Goal: Information Seeking & Learning: Learn about a topic

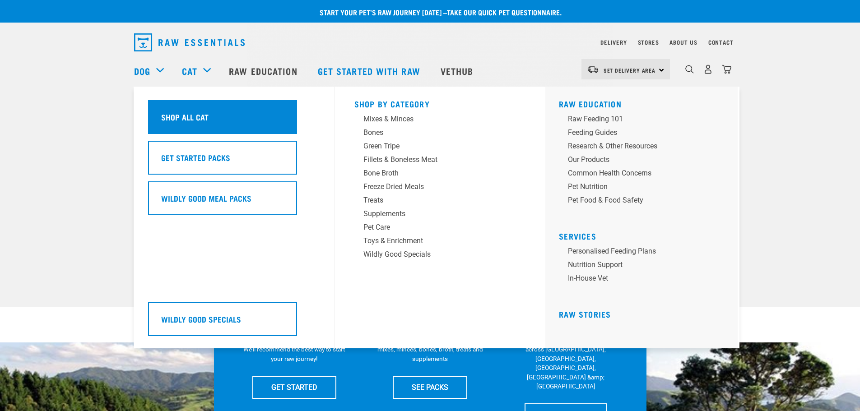
click at [206, 108] on div "Shop All Cat" at bounding box center [222, 117] width 149 height 34
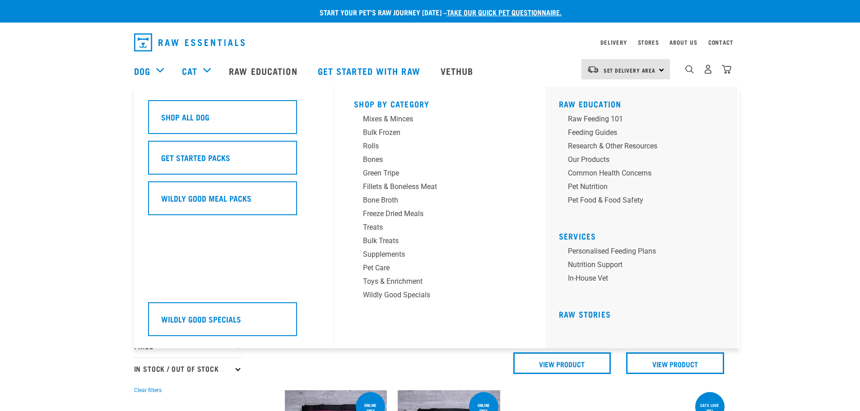
click at [152, 71] on div "Dog" at bounding box center [153, 71] width 39 height 36
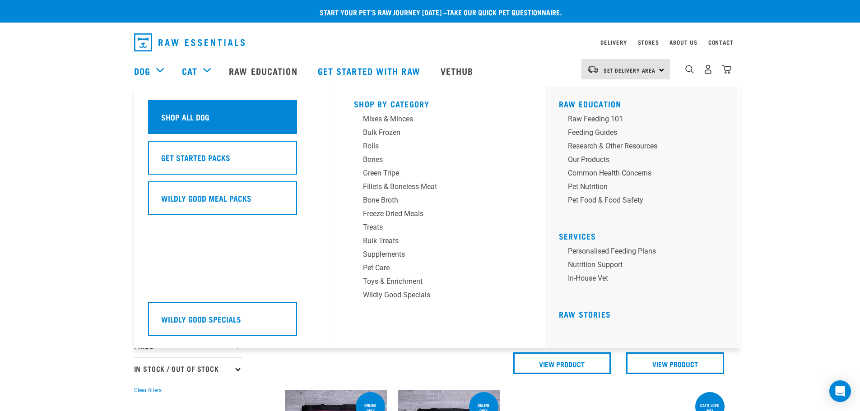
click at [165, 117] on h5 "Shop All Dog" at bounding box center [185, 117] width 48 height 12
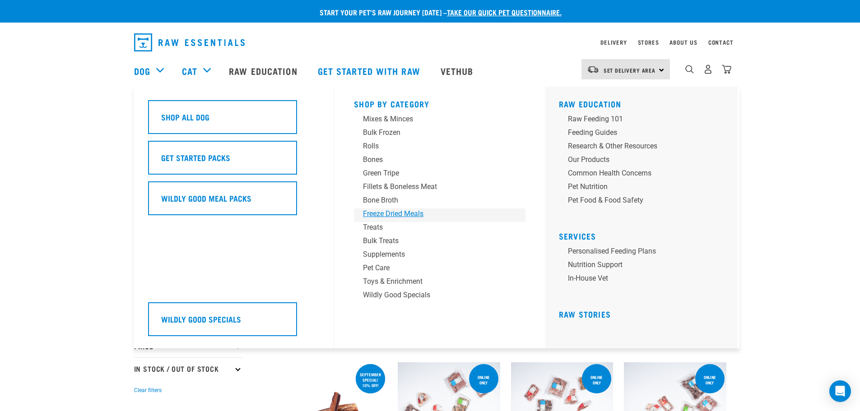
click at [397, 215] on div "Freeze Dried Meals" at bounding box center [433, 214] width 141 height 11
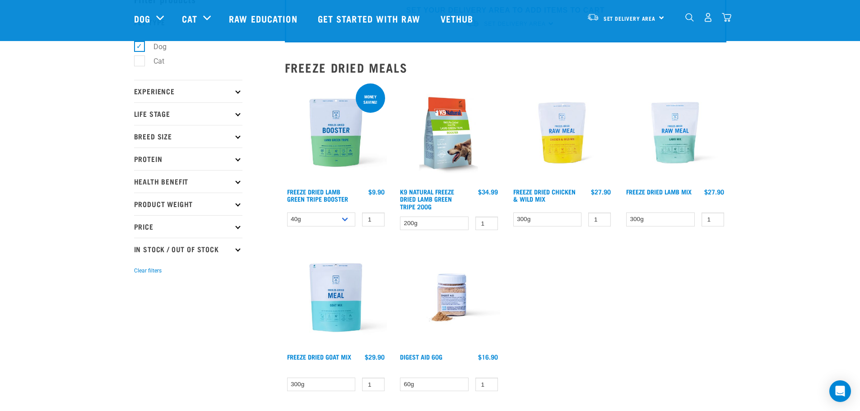
scroll to position [135, 0]
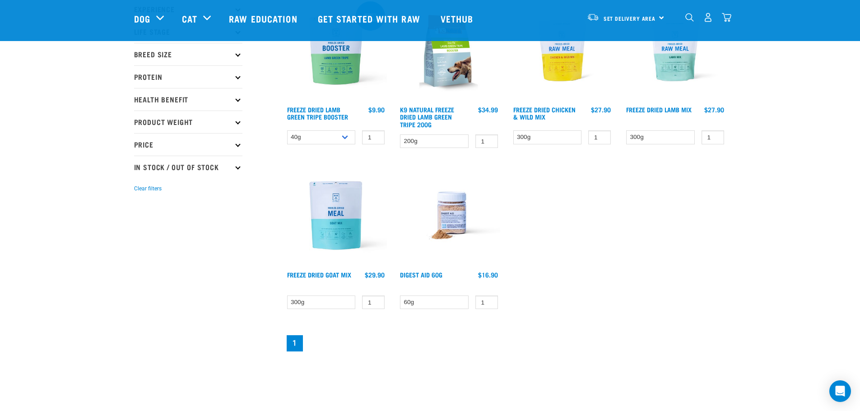
click at [339, 198] on img at bounding box center [336, 215] width 103 height 103
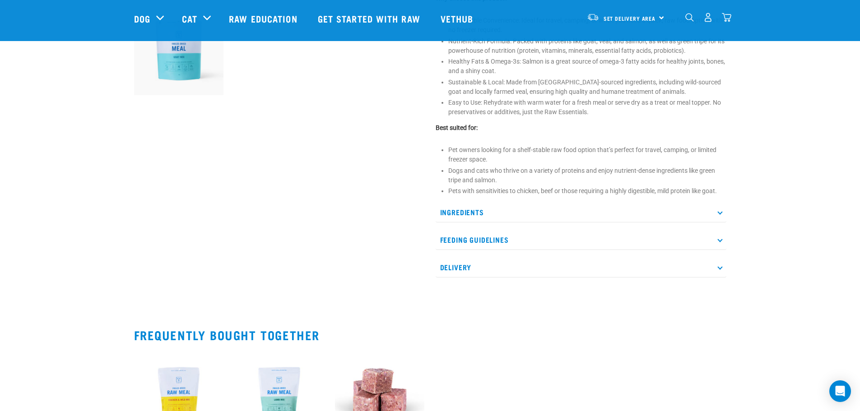
scroll to position [361, 0]
click at [472, 210] on p "Ingredients" at bounding box center [581, 211] width 291 height 20
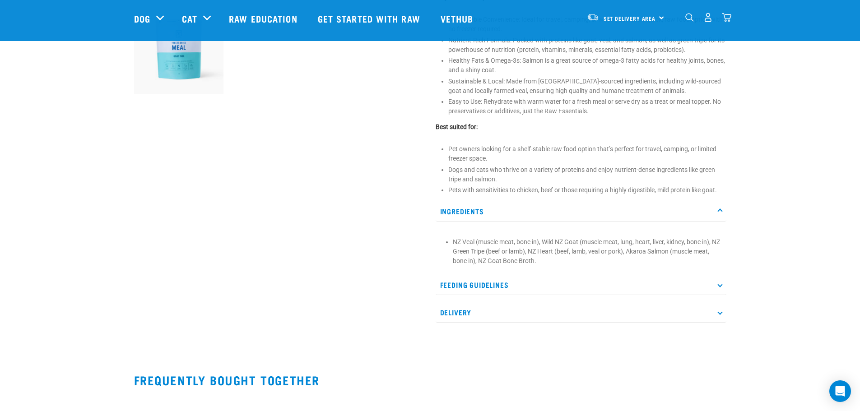
click at [506, 281] on p "Feeding Guidelines" at bounding box center [581, 285] width 291 height 20
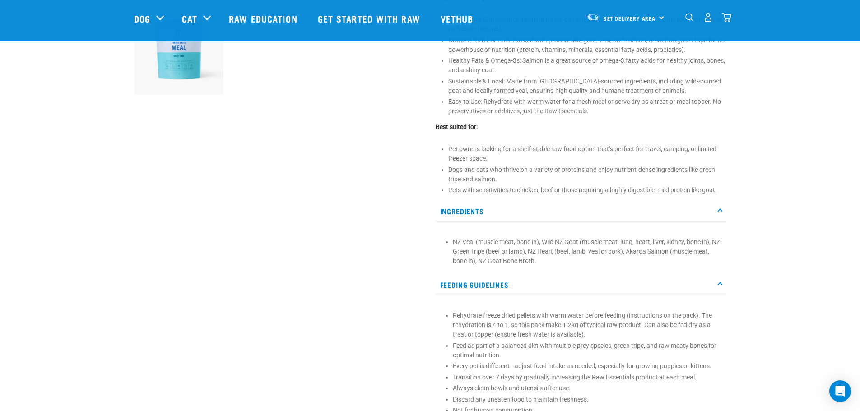
click at [509, 281] on p "Feeding Guidelines" at bounding box center [581, 285] width 291 height 20
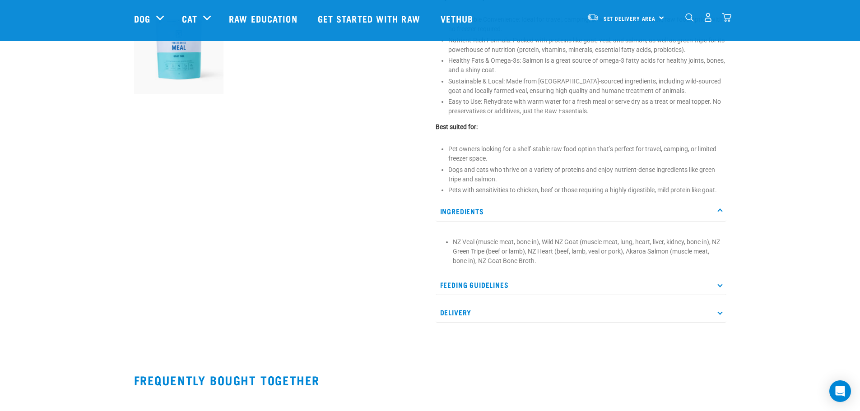
click at [511, 315] on p "Delivery" at bounding box center [581, 313] width 291 height 20
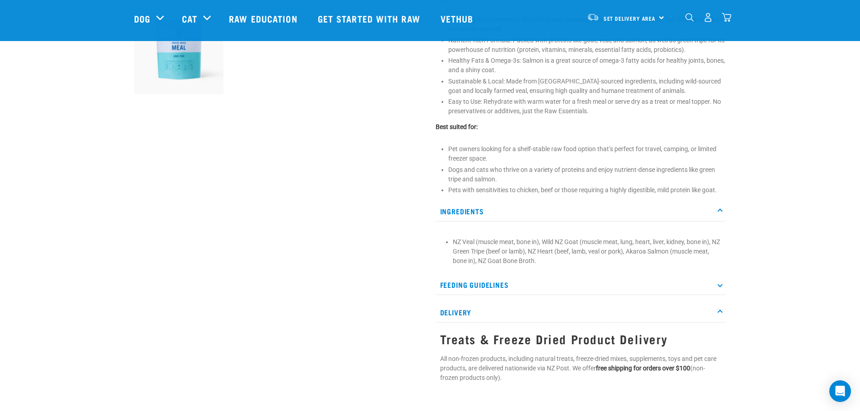
click at [553, 278] on p "Feeding Guidelines" at bounding box center [581, 285] width 291 height 20
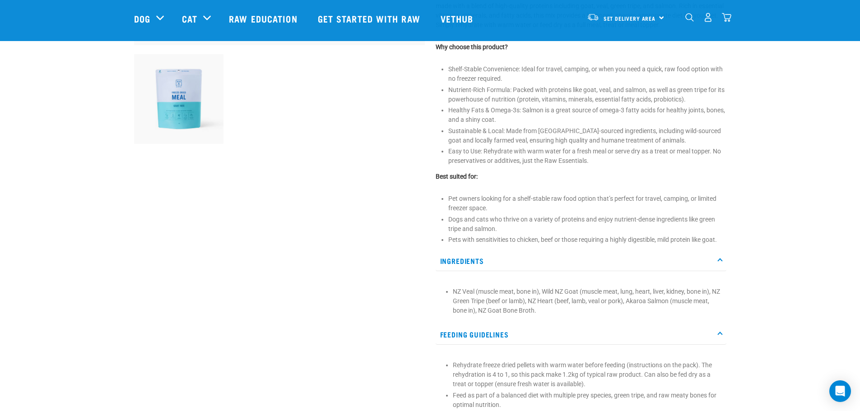
scroll to position [316, 0]
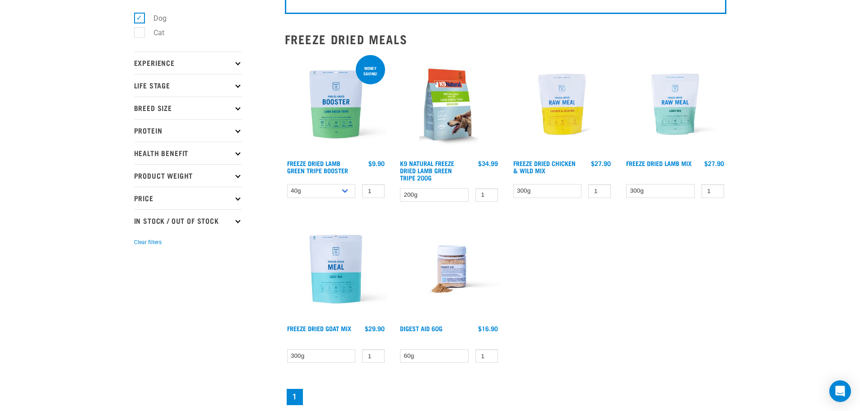
click at [692, 99] on img at bounding box center [675, 104] width 103 height 103
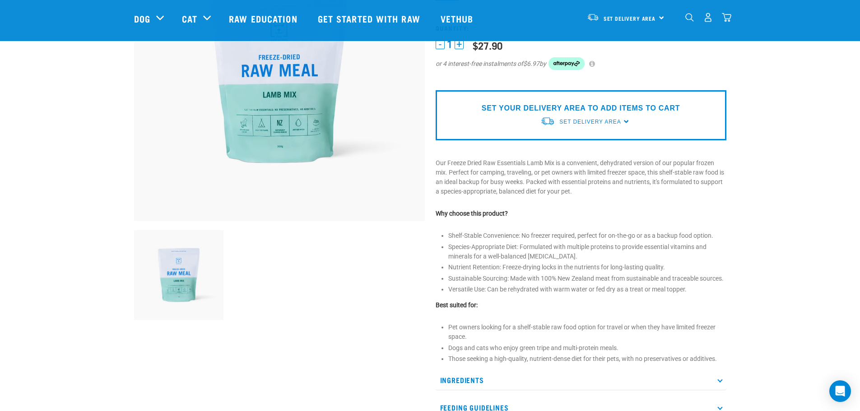
scroll to position [316, 0]
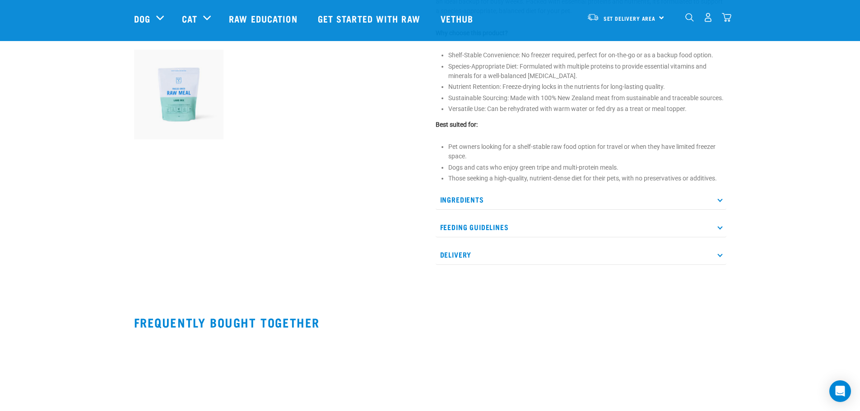
click at [491, 197] on p "Ingredients" at bounding box center [581, 200] width 291 height 20
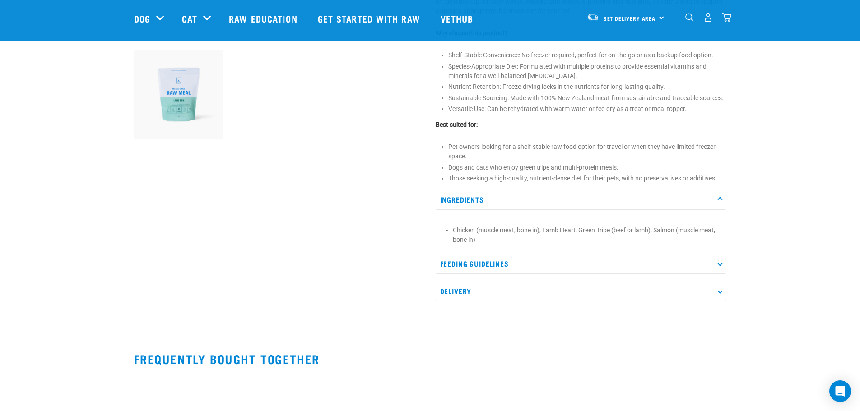
click at [524, 264] on p "Feeding Guidelines" at bounding box center [581, 264] width 291 height 20
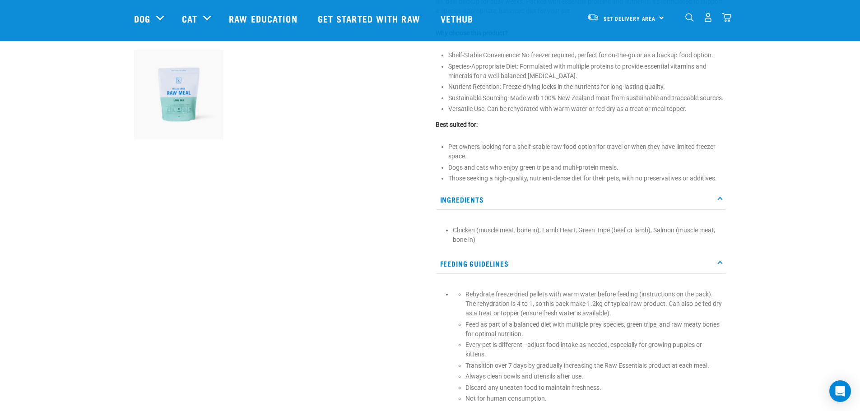
click at [6, 226] on div "Start your pet’s raw journey [DATE] – take our quick pet questionnaire. Deliver…" at bounding box center [430, 89] width 860 height 810
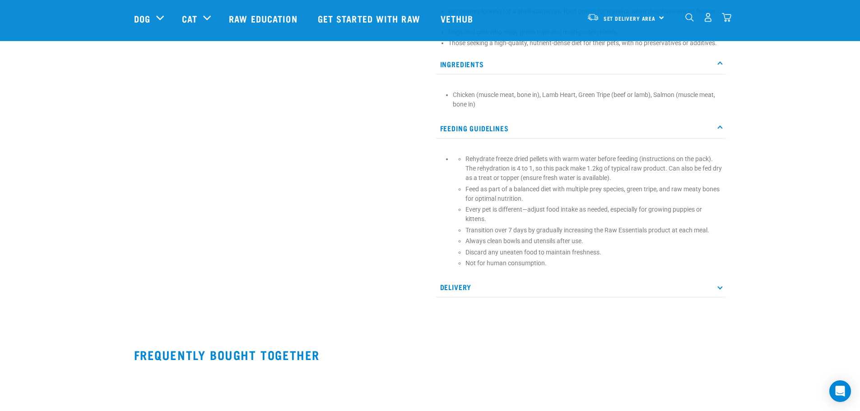
drag, startPoint x: 496, startPoint y: 281, endPoint x: 501, endPoint y: 282, distance: 5.4
click at [495, 281] on p "Delivery" at bounding box center [581, 287] width 291 height 20
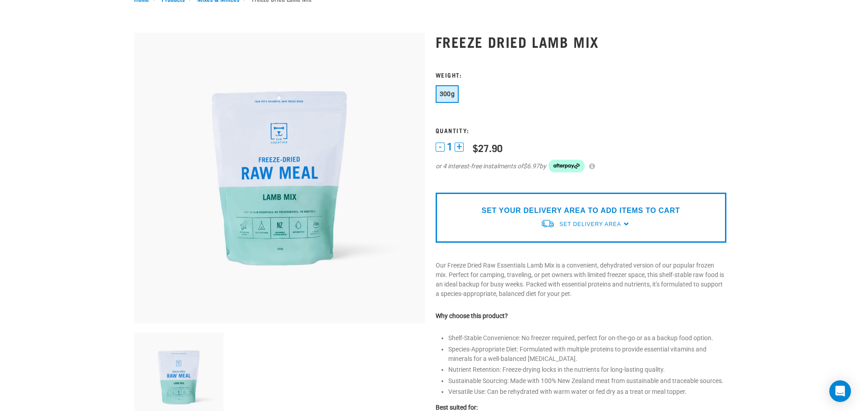
scroll to position [0, 0]
